Goal: Find specific page/section: Find specific page/section

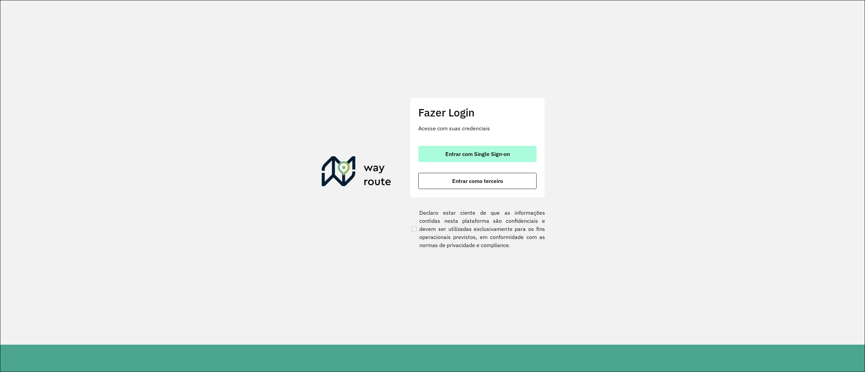
click at [514, 150] on button "Entrar com Single Sign-on" at bounding box center [477, 154] width 118 height 16
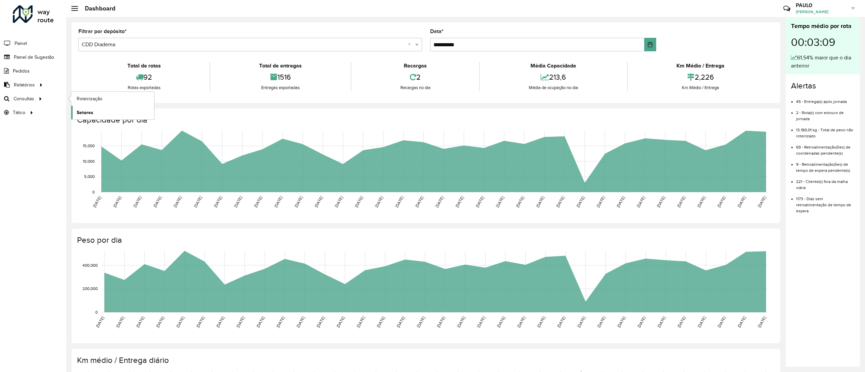
click at [98, 114] on link "Setores" at bounding box center [112, 113] width 83 height 14
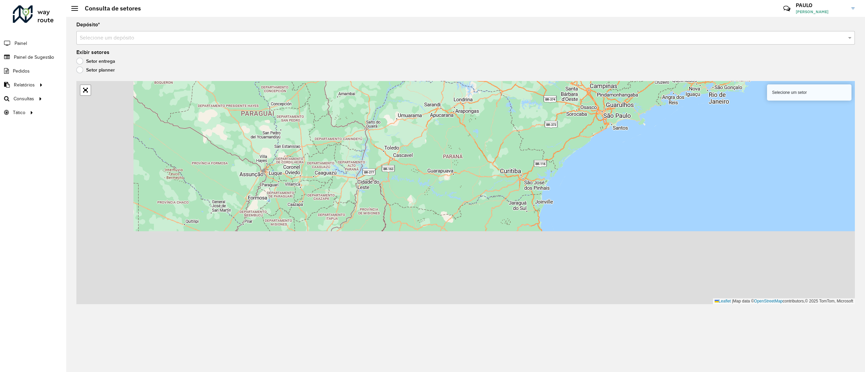
drag, startPoint x: 325, startPoint y: 209, endPoint x: 446, endPoint y: 189, distance: 122.8
click at [446, 189] on div "Selecione um setor Leaflet | Map data © OpenStreetMap contributors,© 2025 TomTo…" at bounding box center [465, 192] width 779 height 223
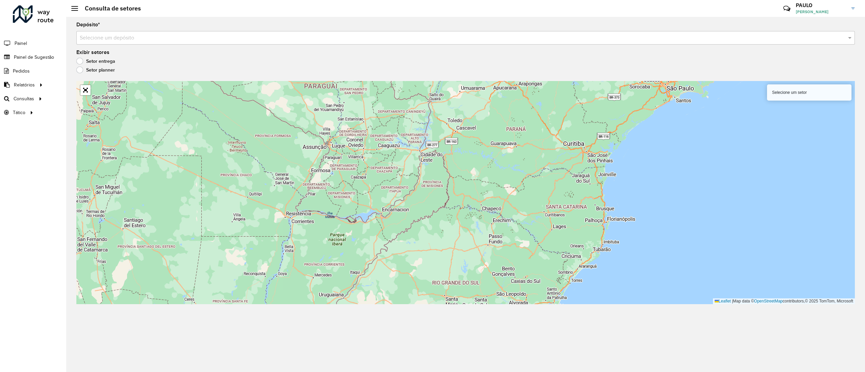
drag, startPoint x: 346, startPoint y: 165, endPoint x: 410, endPoint y: 137, distance: 68.9
click at [410, 137] on div "Selecione um setor Leaflet | Map data © OpenStreetMap contributors,© 2025 TomTo…" at bounding box center [465, 192] width 779 height 223
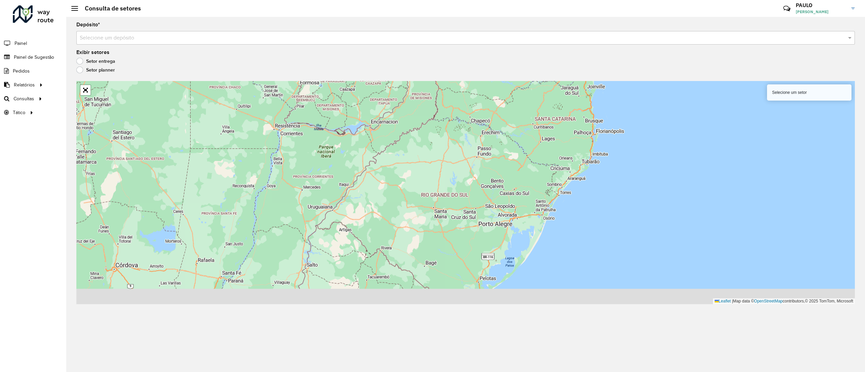
drag, startPoint x: 354, startPoint y: 163, endPoint x: 352, endPoint y: 147, distance: 16.4
click at [352, 147] on div "Selecione um setor Leaflet | Map data © OpenStreetMap contributors,© 2025 TomTo…" at bounding box center [465, 192] width 779 height 223
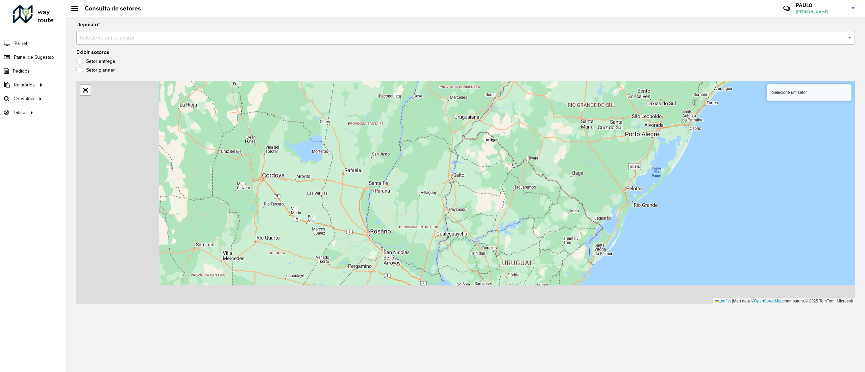
drag, startPoint x: 359, startPoint y: 220, endPoint x: 506, endPoint y: 128, distance: 173.1
click at [506, 129] on div "Selecione um setor Leaflet | Map data © OpenStreetMap contributors,© 2025 TomTo…" at bounding box center [465, 192] width 779 height 223
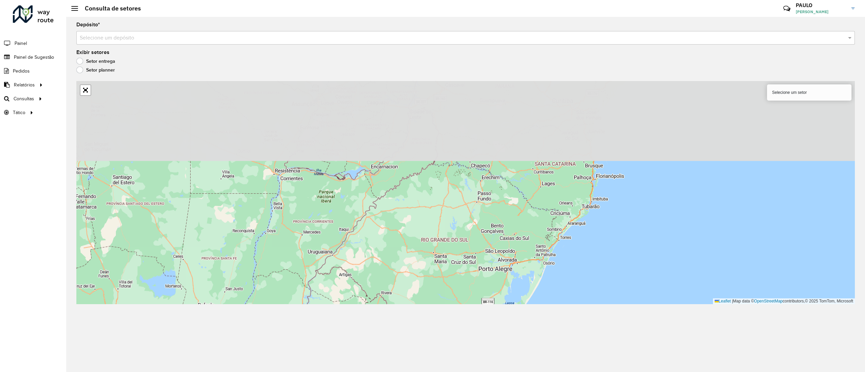
drag, startPoint x: 505, startPoint y: 148, endPoint x: 463, endPoint y: 271, distance: 130.2
click at [463, 271] on div "Selecione um setor Leaflet | Map data © OpenStreetMap contributors,© 2025 TomTo…" at bounding box center [465, 192] width 779 height 223
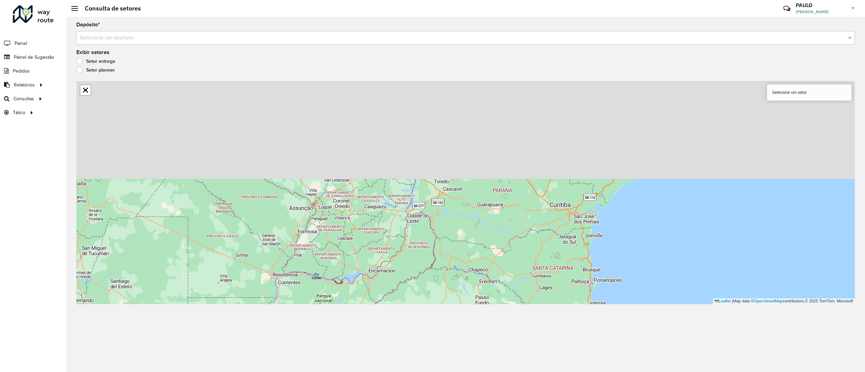
drag, startPoint x: 553, startPoint y: 199, endPoint x: 555, endPoint y: 284, distance: 84.5
click at [555, 285] on div "Selecione um setor Leaflet | Map data © OpenStreetMap contributors,© 2025 TomTo…" at bounding box center [465, 192] width 779 height 223
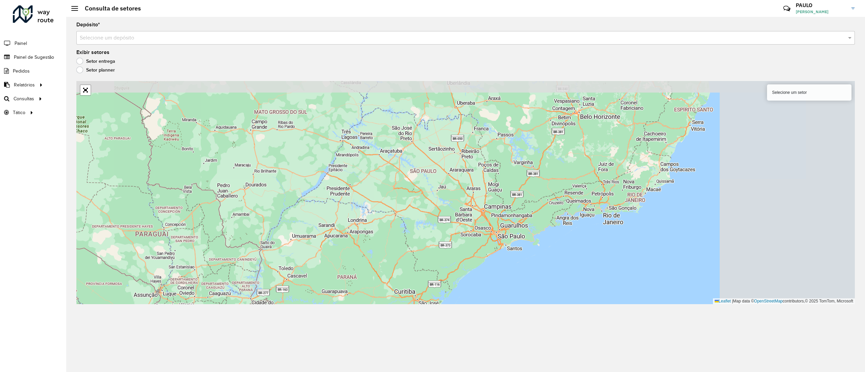
drag, startPoint x: 528, startPoint y: 199, endPoint x: 371, endPoint y: 281, distance: 176.9
click at [371, 281] on div "Selecione um setor Leaflet | Map data © OpenStreetMap contributors,© 2025 TomTo…" at bounding box center [465, 192] width 779 height 223
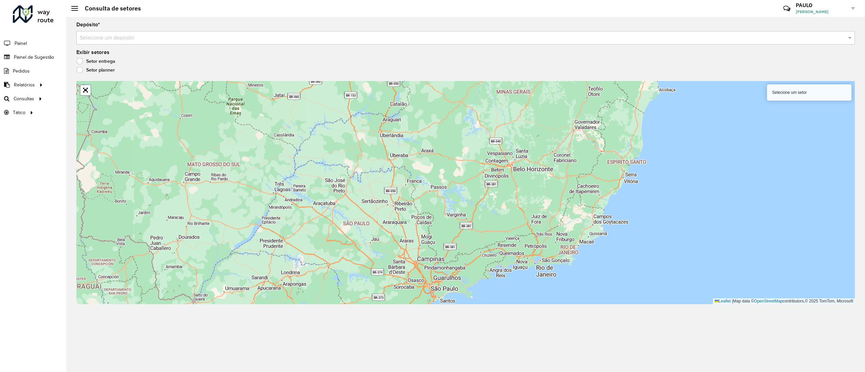
drag, startPoint x: 573, startPoint y: 189, endPoint x: 506, endPoint y: 242, distance: 85.0
click at [506, 242] on div "Selecione um setor Leaflet | Map data © OpenStreetMap contributors,© 2025 TomTo…" at bounding box center [465, 192] width 779 height 223
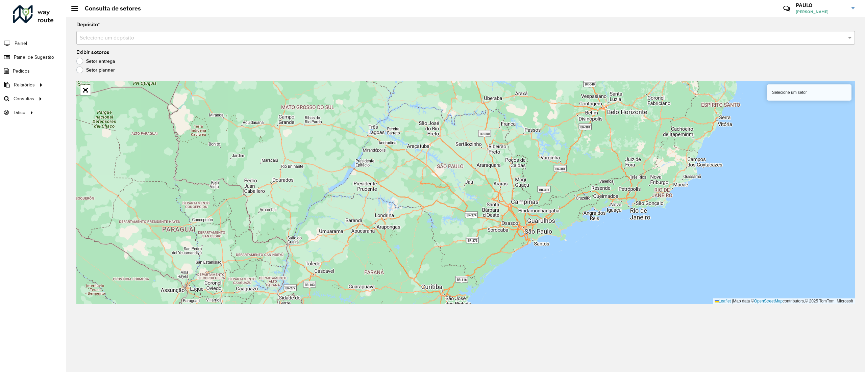
drag, startPoint x: 552, startPoint y: 200, endPoint x: 594, endPoint y: 173, distance: 49.9
click at [594, 173] on div "Selecione um setor Leaflet | Map data © OpenStreetMap contributors,© 2025 TomTo…" at bounding box center [465, 192] width 779 height 223
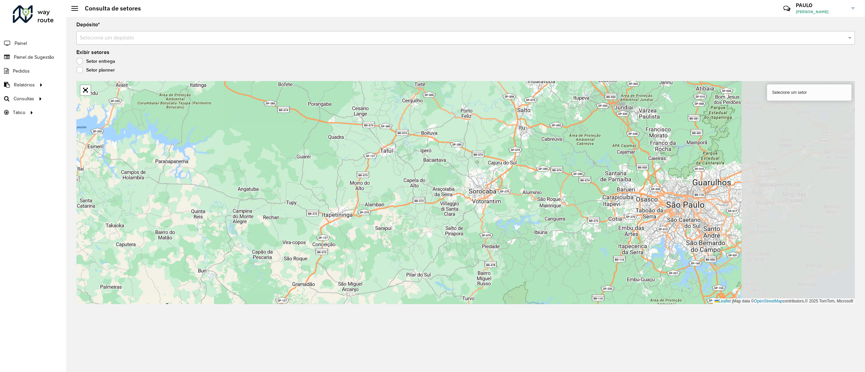
drag, startPoint x: 629, startPoint y: 211, endPoint x: 457, endPoint y: 221, distance: 172.3
click at [450, 222] on div "Selecione um setor Leaflet | Map data © OpenStreetMap contributors,© 2025 TomTo…" at bounding box center [465, 192] width 779 height 223
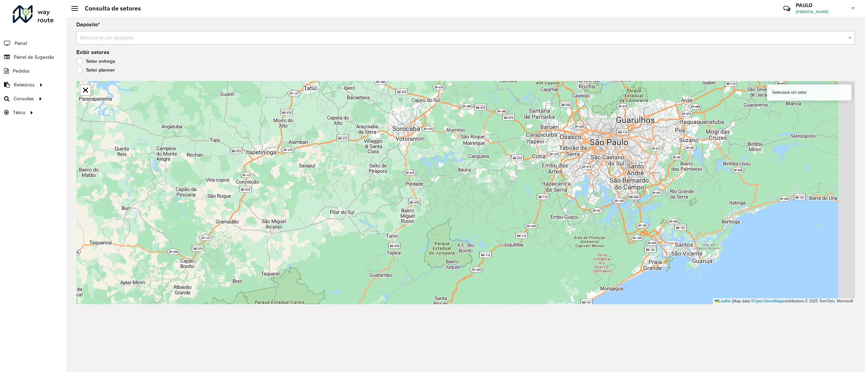
drag, startPoint x: 560, startPoint y: 225, endPoint x: 480, endPoint y: 162, distance: 102.5
click at [480, 162] on div "Selecione um setor Leaflet | Map data © OpenStreetMap contributors,© 2025 TomTo…" at bounding box center [465, 192] width 779 height 223
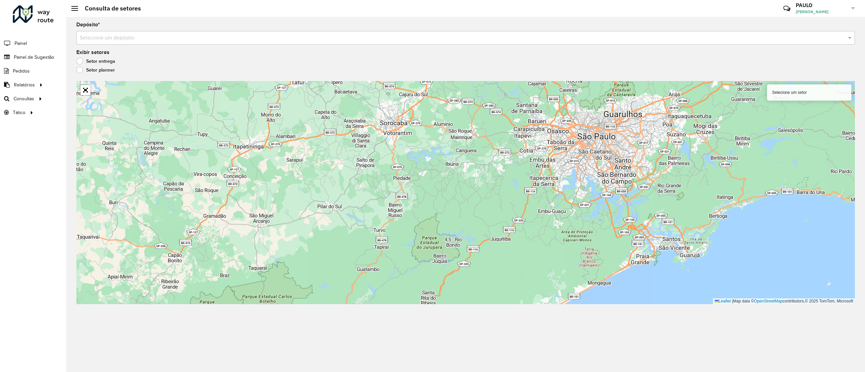
click at [107, 39] on input "text" at bounding box center [459, 38] width 759 height 8
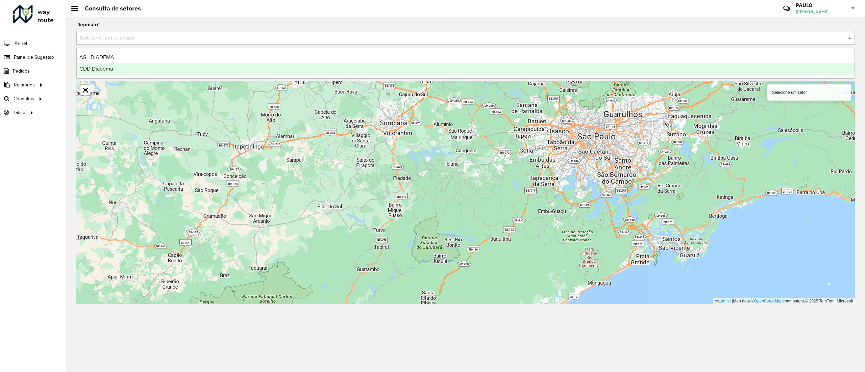
click at [122, 67] on div "CDD Diadema" at bounding box center [466, 68] width 778 height 11
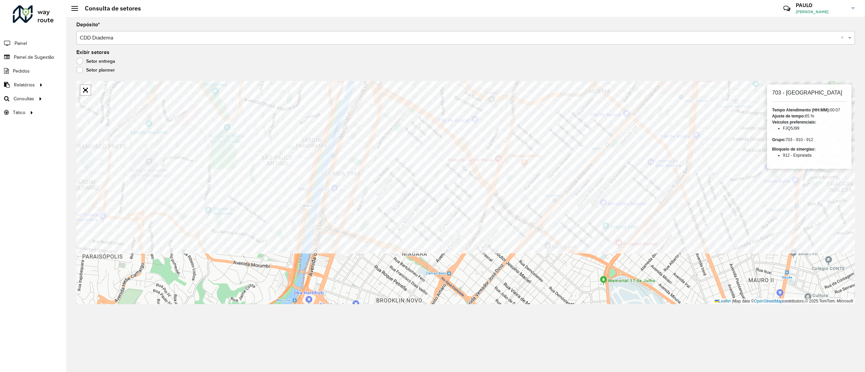
click at [293, 67] on formly-group "Depósito * Selecione um depósito × CDD Diadema × Exibir setores Setor entrega S…" at bounding box center [465, 163] width 779 height 282
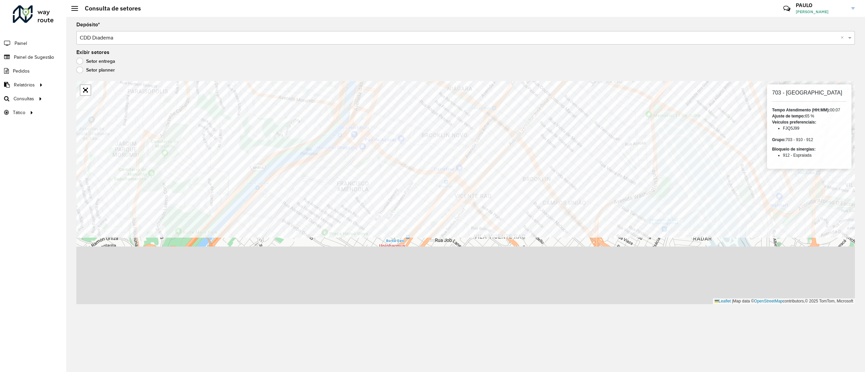
click at [299, 72] on formly-group "Depósito * Selecione um depósito × CDD Diadema × Exibir setores Setor entrega S…" at bounding box center [465, 163] width 779 height 282
